Goal: Entertainment & Leisure: Consume media (video, audio)

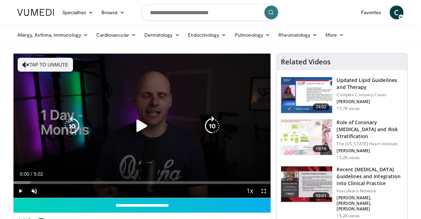
click at [145, 125] on icon "Video Player" at bounding box center [141, 125] width 19 height 19
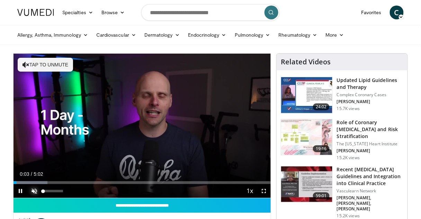
click at [33, 190] on span "Video Player" at bounding box center [34, 191] width 14 height 14
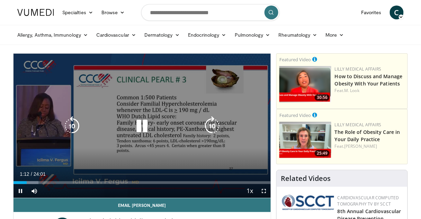
click at [160, 118] on div "10 seconds Tap to unmute" at bounding box center [141, 126] width 257 height 144
click at [139, 126] on icon "Video Player" at bounding box center [141, 125] width 19 height 19
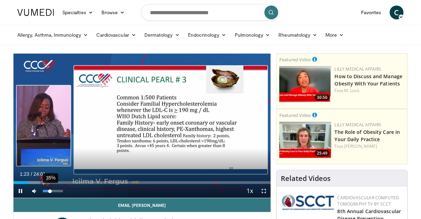
drag, startPoint x: 63, startPoint y: 192, endPoint x: 50, endPoint y: 194, distance: 13.0
click at [50, 194] on div "35%" at bounding box center [53, 191] width 24 height 14
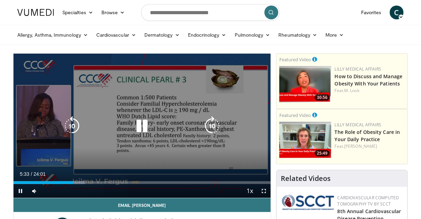
click at [143, 129] on icon "Video Player" at bounding box center [141, 125] width 19 height 19
